Goal: Task Accomplishment & Management: Manage account settings

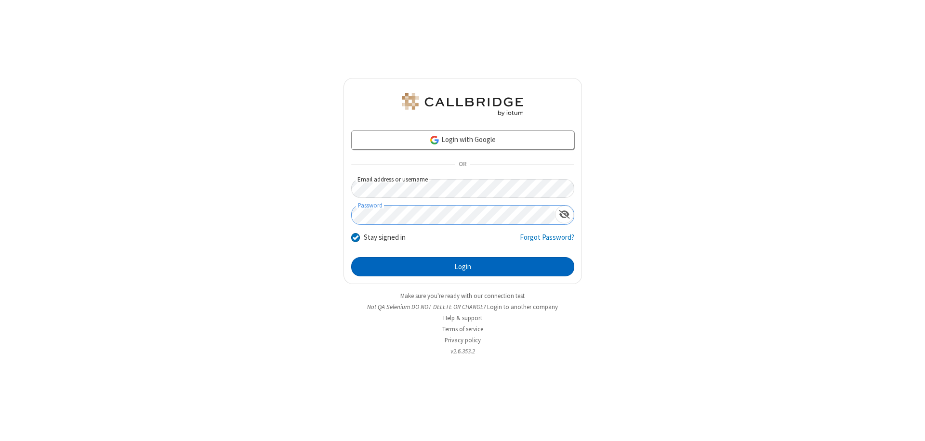
click at [463, 267] on button "Login" at bounding box center [462, 266] width 223 height 19
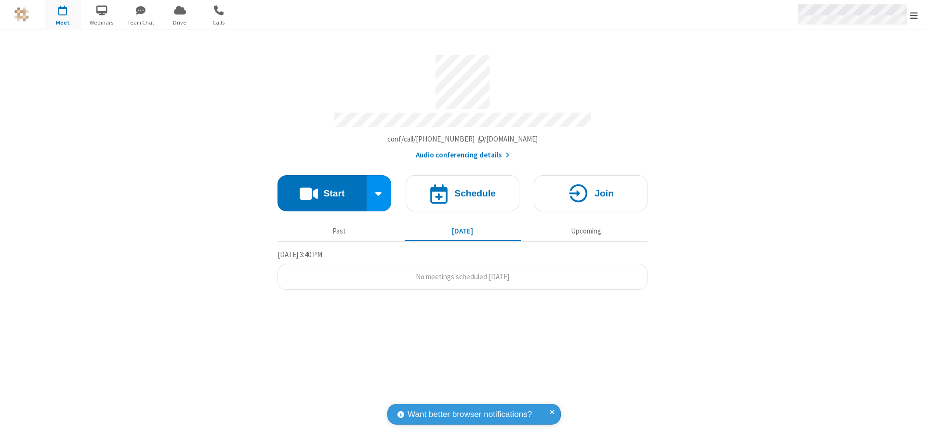
click at [914, 15] on span "Open menu" at bounding box center [914, 16] width 8 height 10
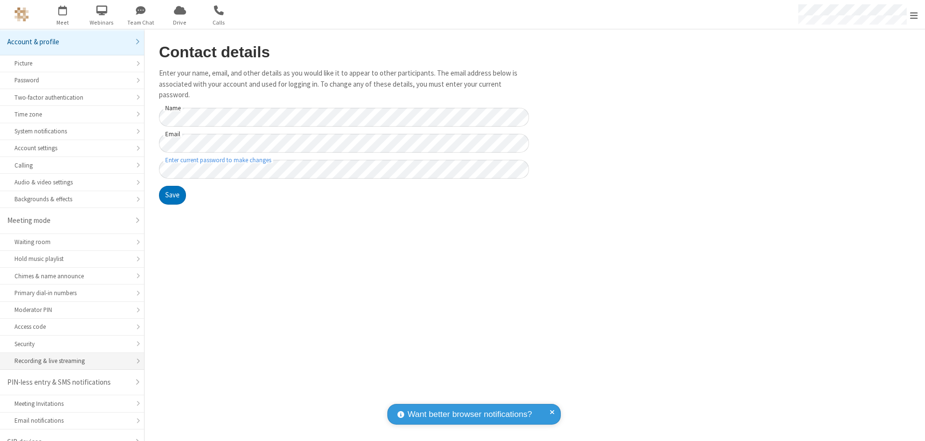
click at [68, 357] on div "Recording & live streaming" at bounding box center [71, 361] width 115 height 9
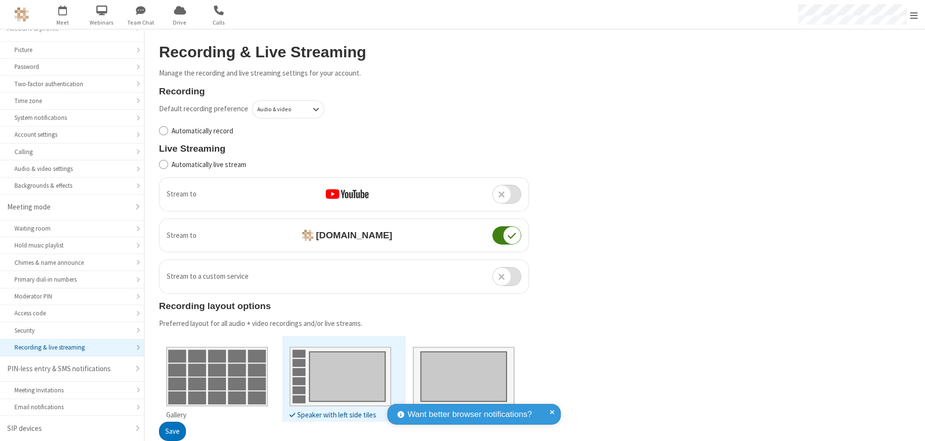
click at [163, 164] on input "Automatically live stream" at bounding box center [163, 165] width 9 height 10
checkbox input "true"
click at [172, 432] on button "Save" at bounding box center [172, 432] width 27 height 19
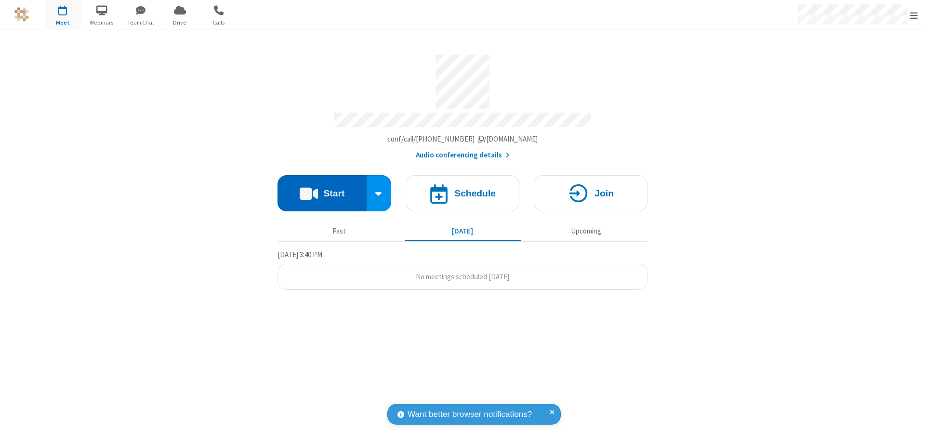
click at [322, 189] on button "Start" at bounding box center [322, 193] width 89 height 36
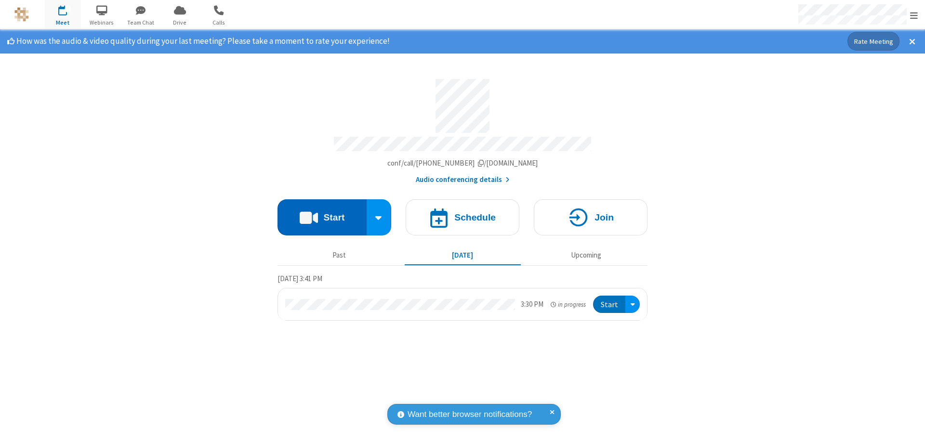
click at [914, 15] on span "Open menu" at bounding box center [914, 16] width 8 height 10
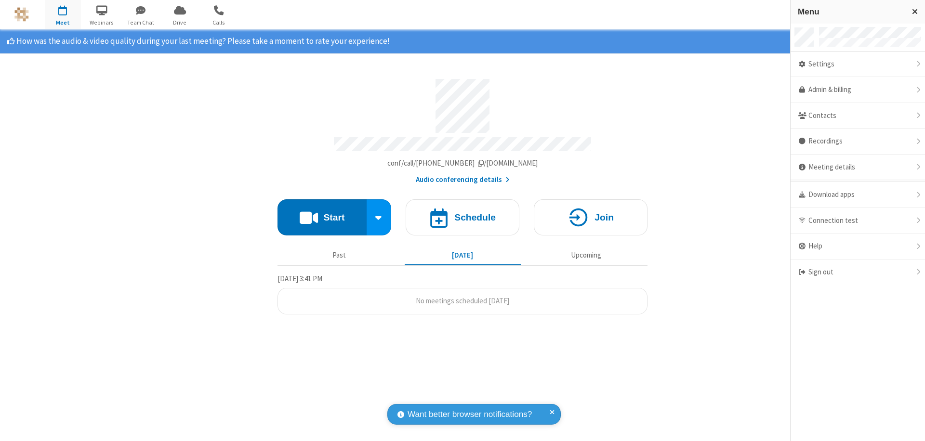
click at [858, 64] on div "Settings" at bounding box center [858, 65] width 134 height 26
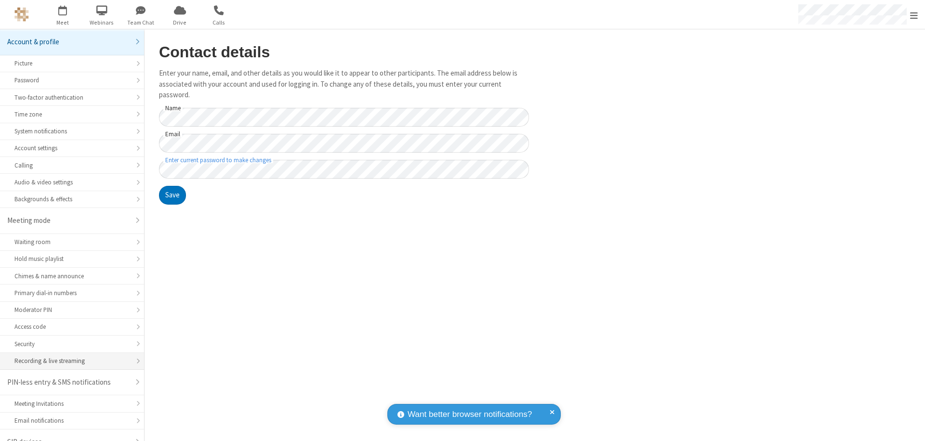
click at [68, 357] on div "Recording & live streaming" at bounding box center [71, 361] width 115 height 9
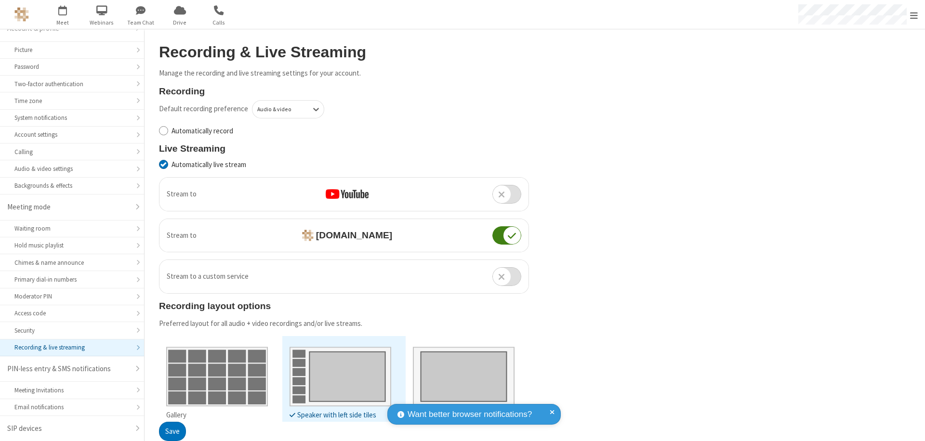
click at [163, 164] on input "Automatically live stream" at bounding box center [163, 165] width 9 height 10
checkbox input "false"
click at [172, 432] on button "Save" at bounding box center [172, 432] width 27 height 19
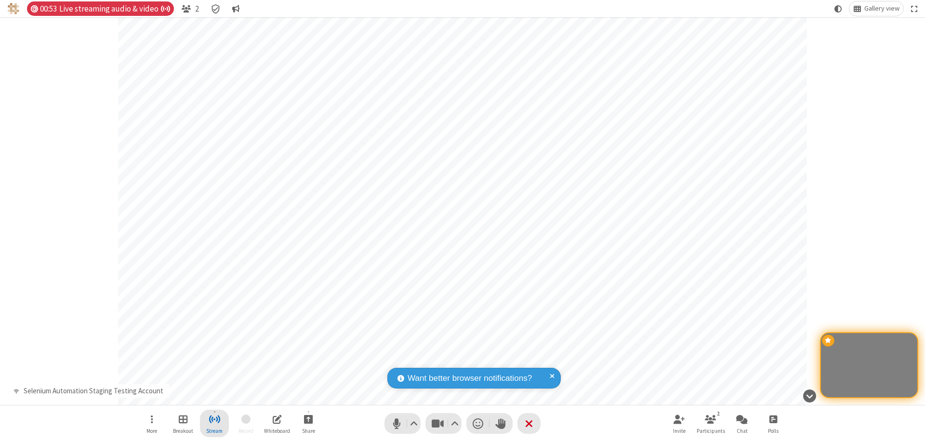
click at [214, 424] on span "Stop streaming" at bounding box center [215, 419] width 12 height 12
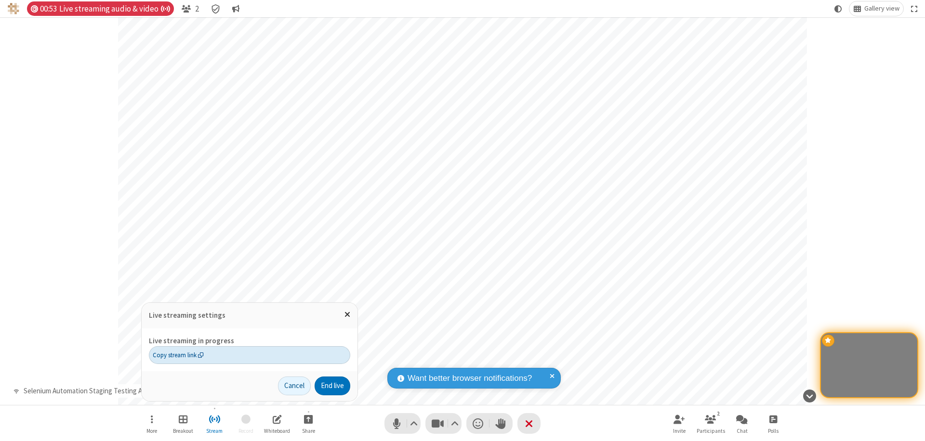
click at [178, 355] on span "Copy stream link" at bounding box center [178, 355] width 51 height 9
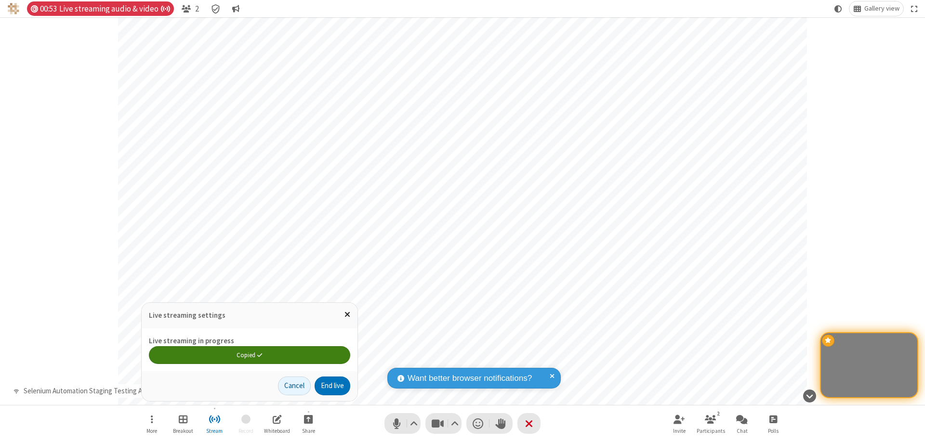
click at [347, 315] on span "Close popover" at bounding box center [348, 314] width 6 height 8
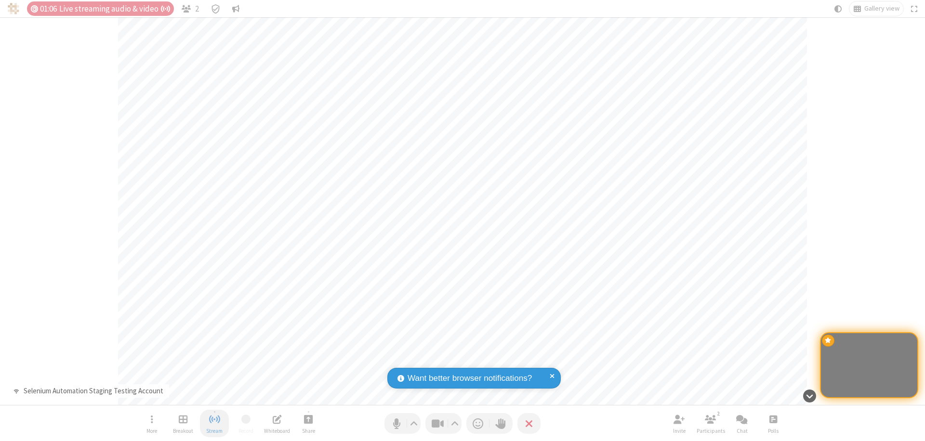
click at [214, 424] on span "Stop streaming" at bounding box center [215, 419] width 12 height 12
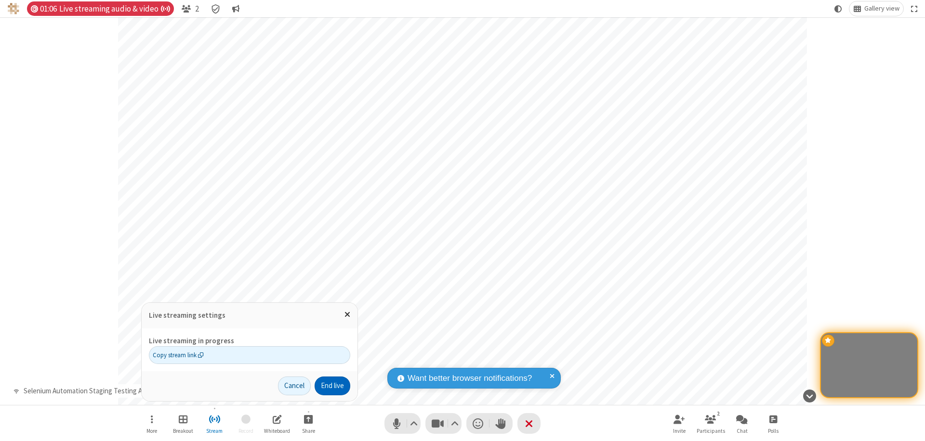
click at [332, 386] on button "End live" at bounding box center [333, 386] width 36 height 19
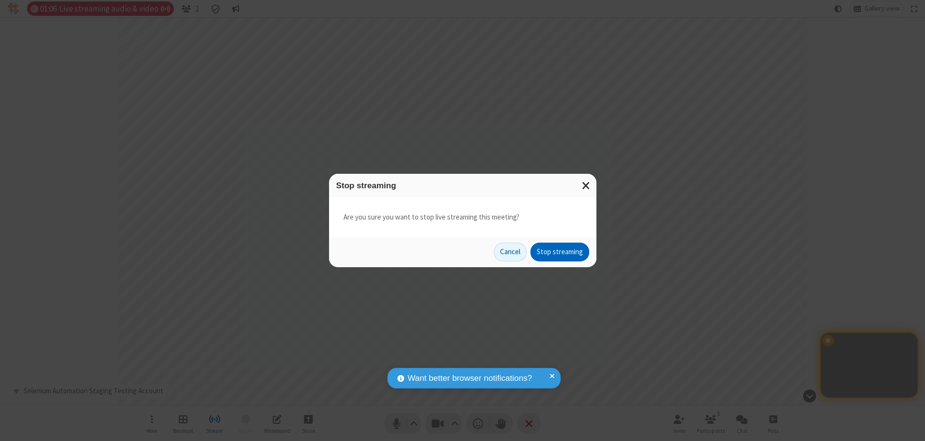
click at [560, 252] on button "Stop streaming" at bounding box center [560, 252] width 59 height 19
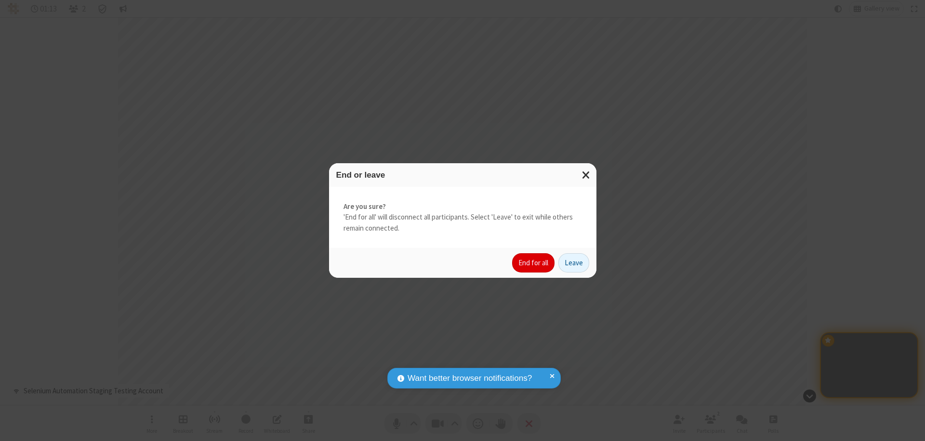
click at [534, 263] on button "End for all" at bounding box center [533, 262] width 42 height 19
